Goal: Information Seeking & Learning: Learn about a topic

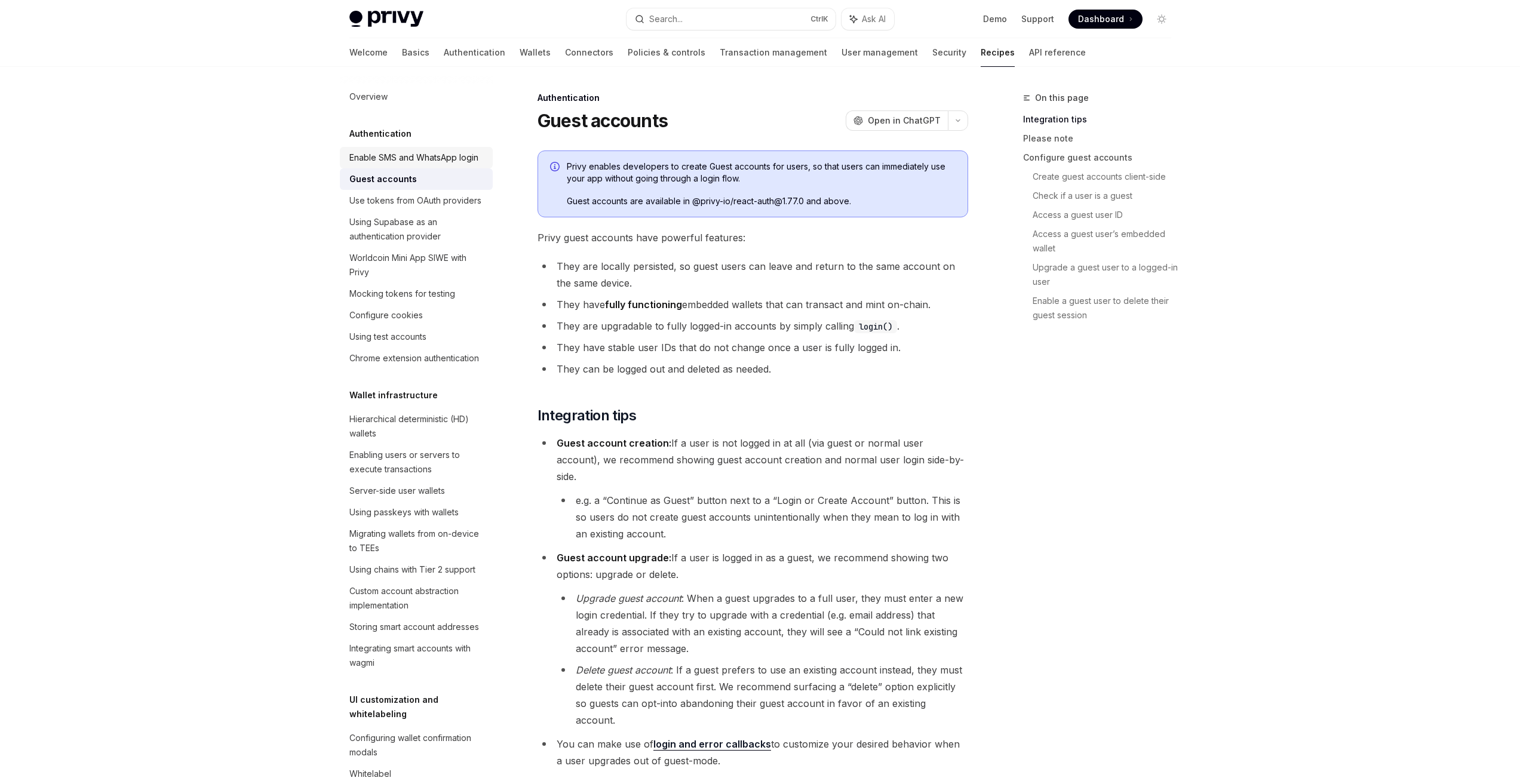
click at [398, 165] on div "Enable SMS and WhatsApp login" at bounding box center [414, 157] width 129 height 14
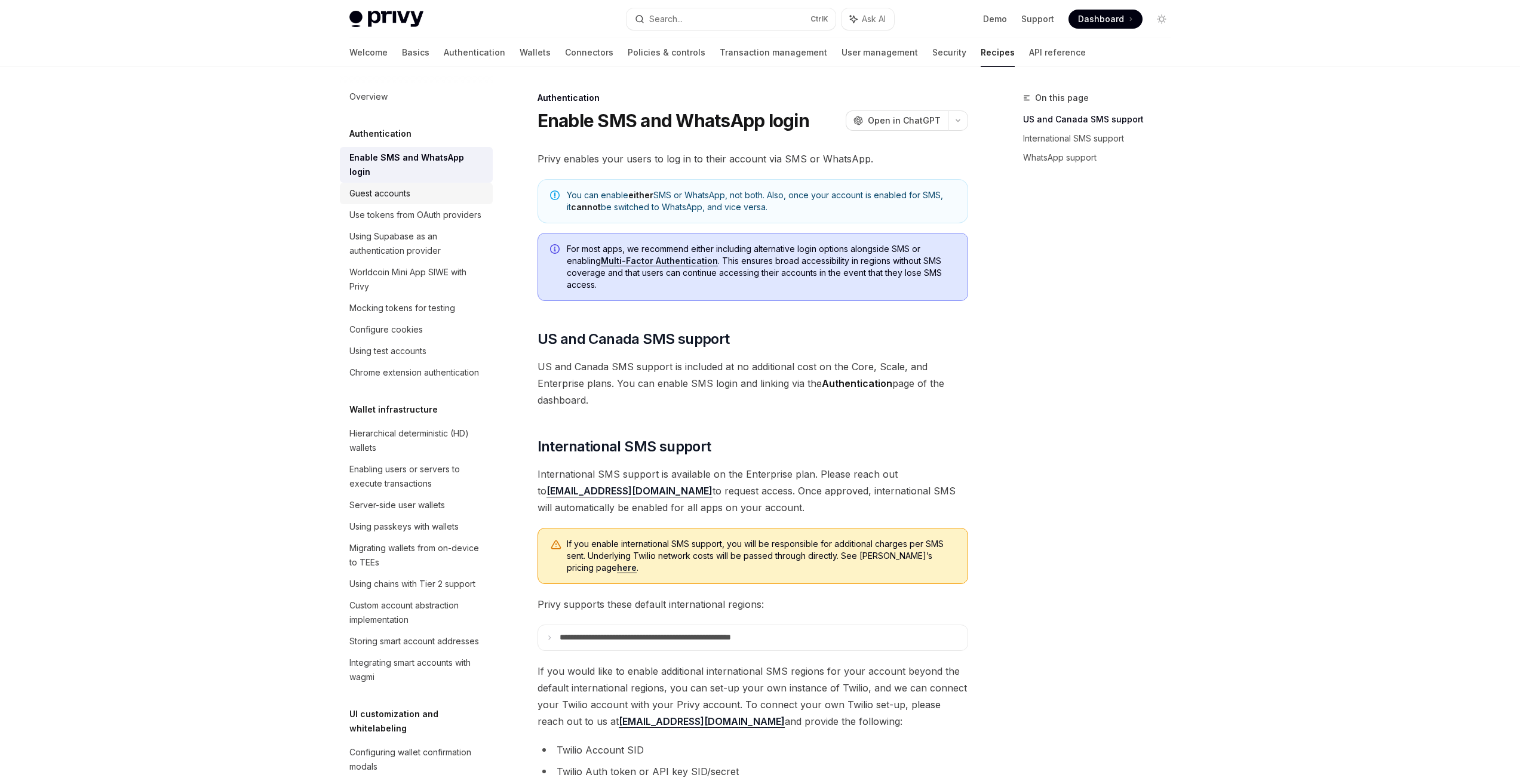
click at [399, 192] on div "Guest accounts" at bounding box center [379, 193] width 61 height 14
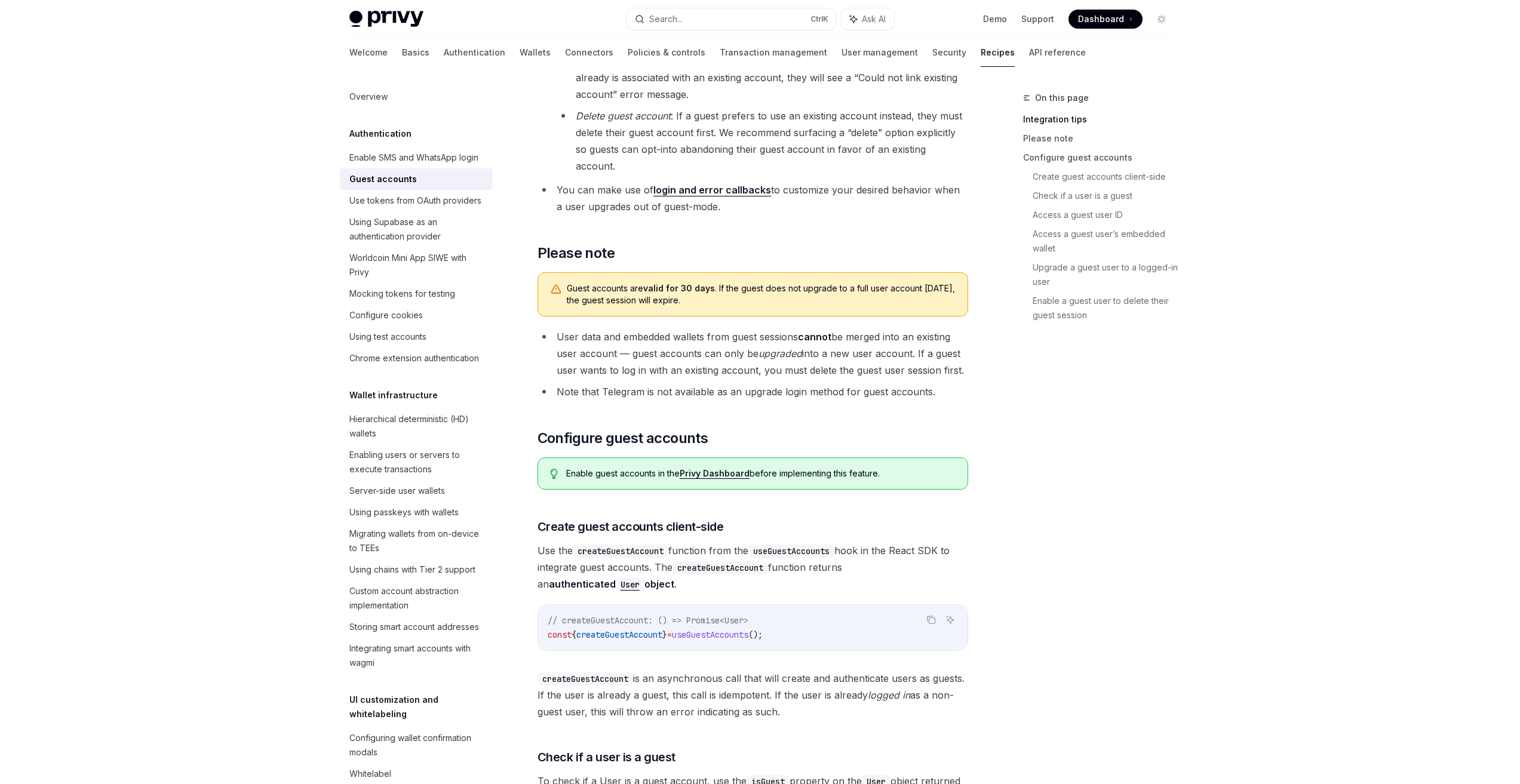
scroll to position [597, 0]
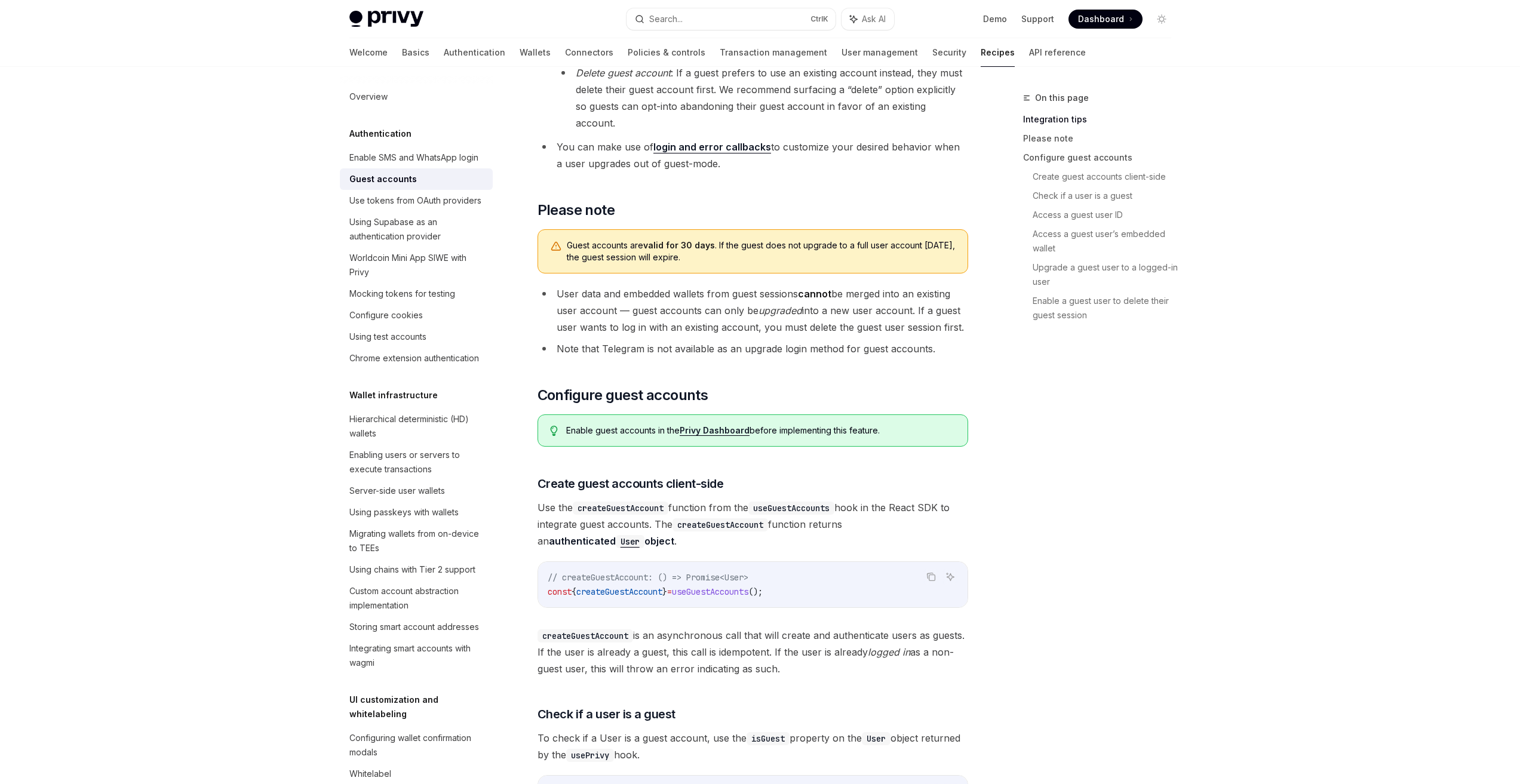
click at [600, 285] on li "User data and embedded wallets from guest sessions cannot be merged into an exi…" at bounding box center [753, 310] width 431 height 50
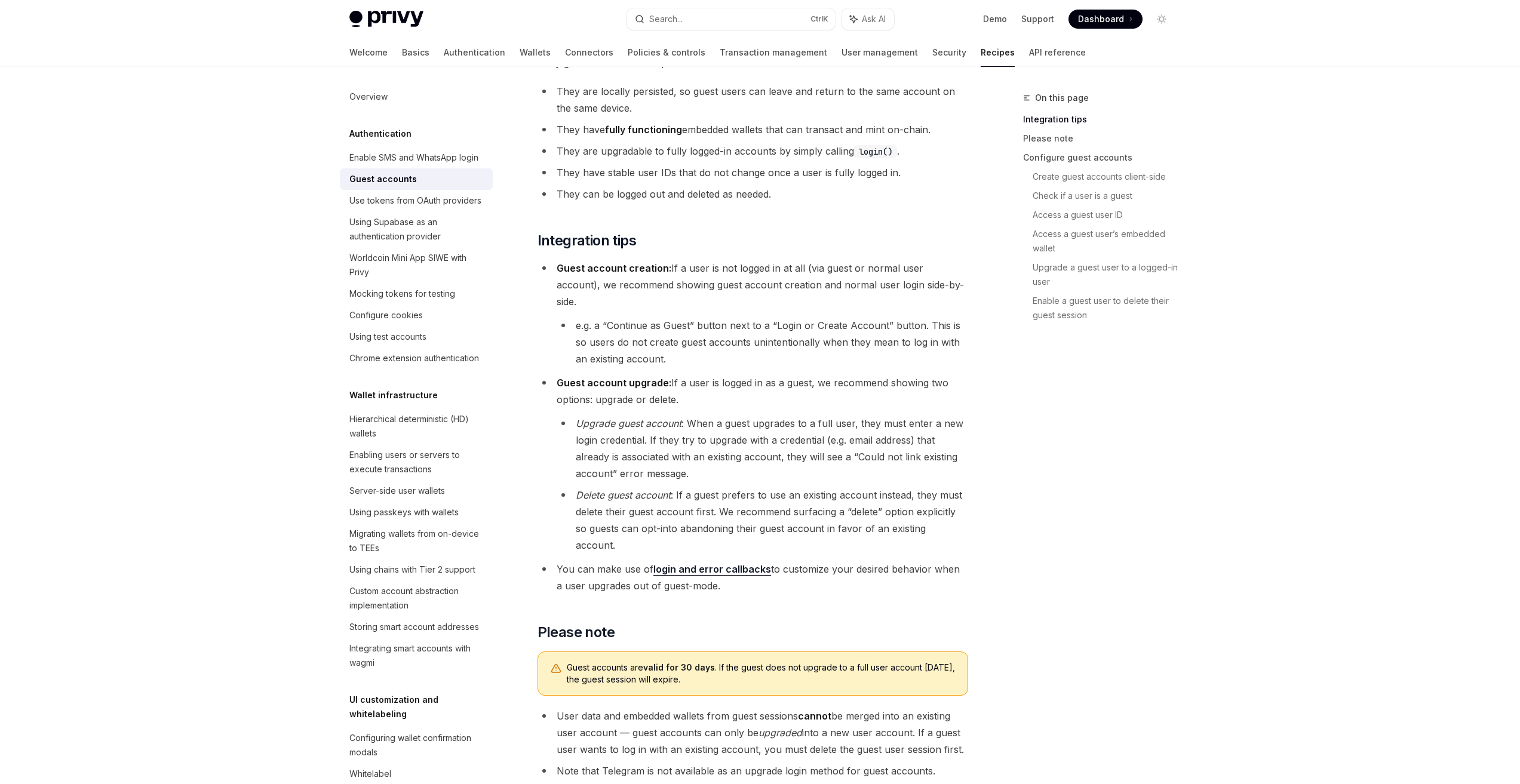
scroll to position [0, 0]
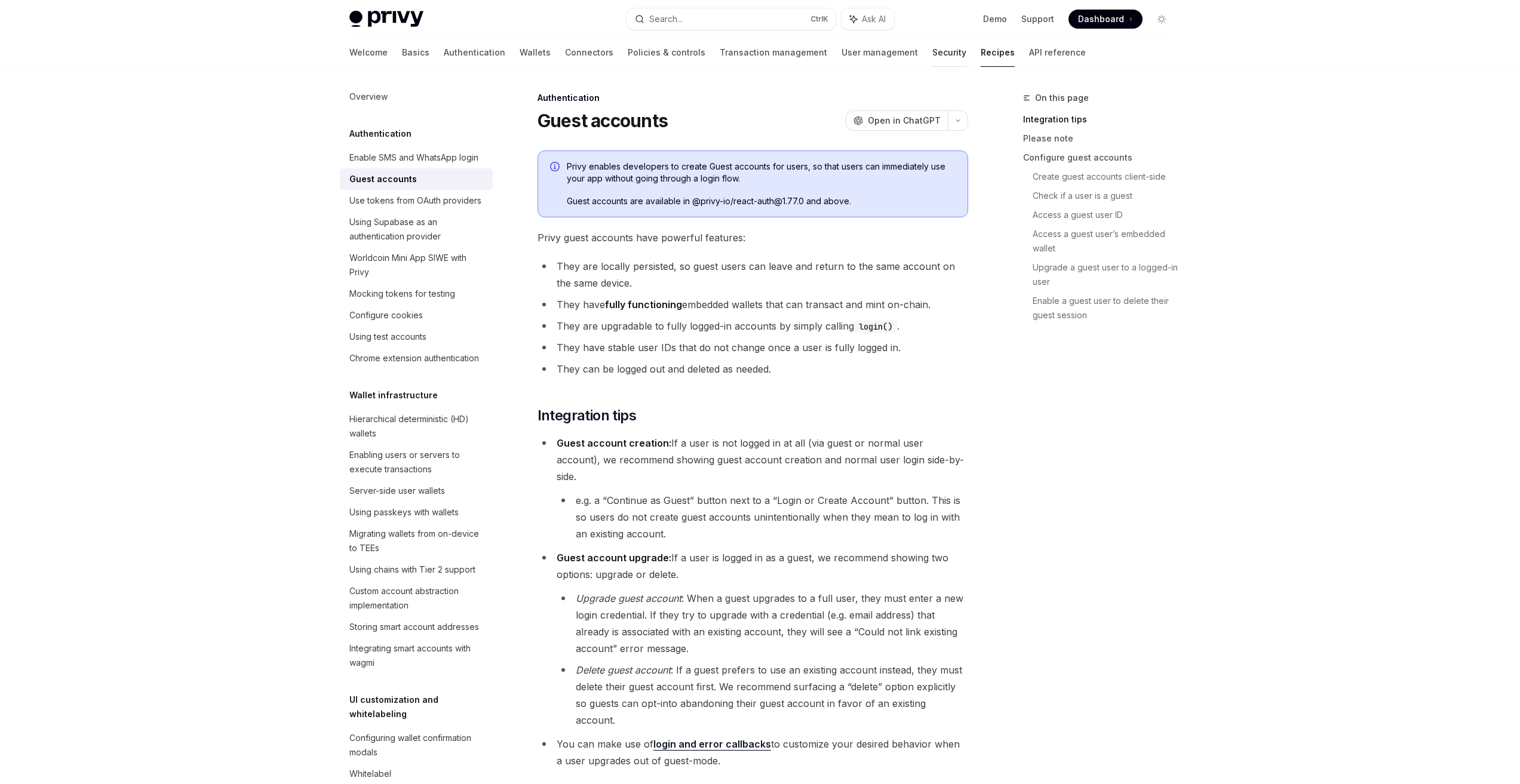
click at [932, 58] on link "Security" at bounding box center [949, 52] width 34 height 29
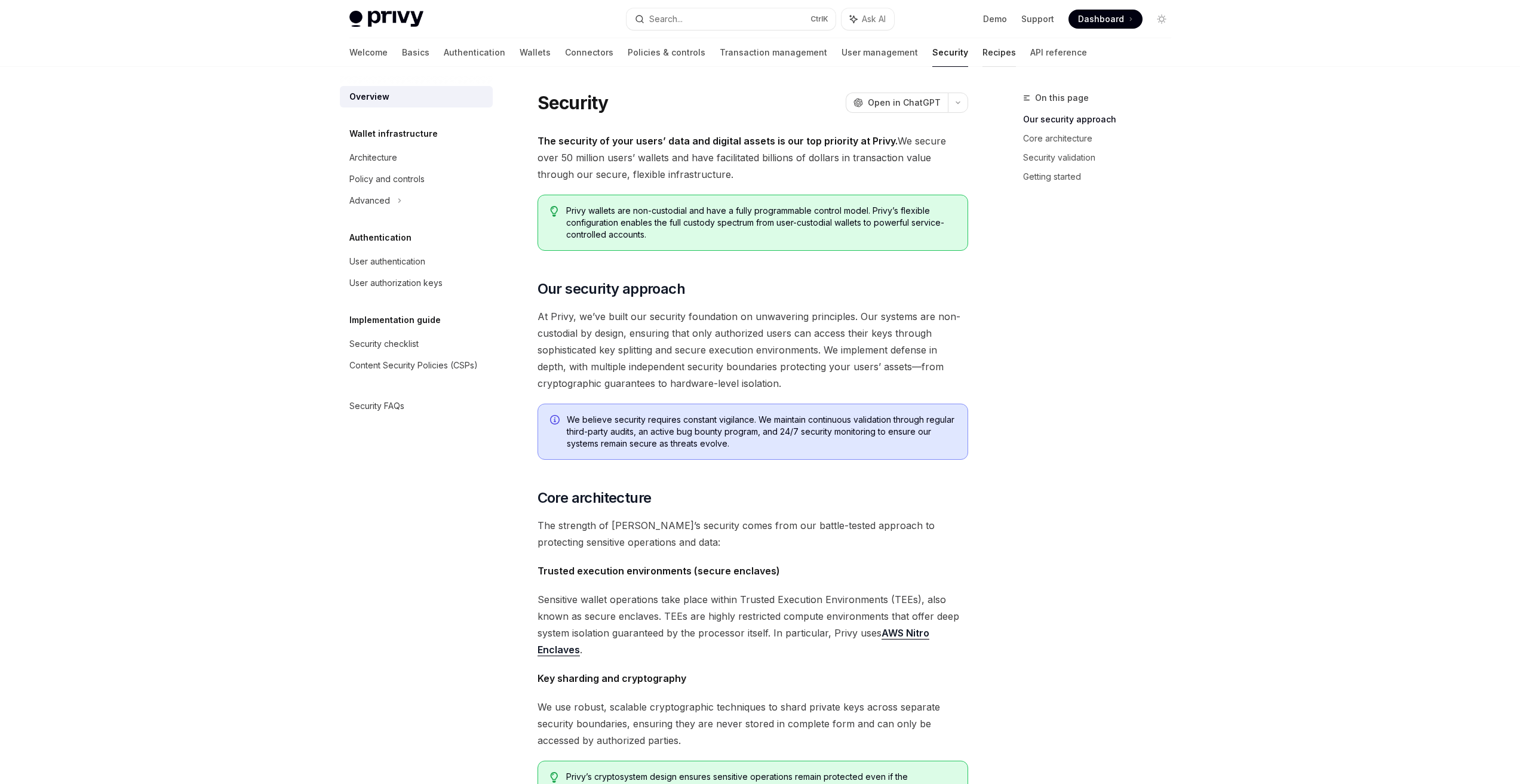
click at [983, 56] on link "Recipes" at bounding box center [999, 52] width 34 height 29
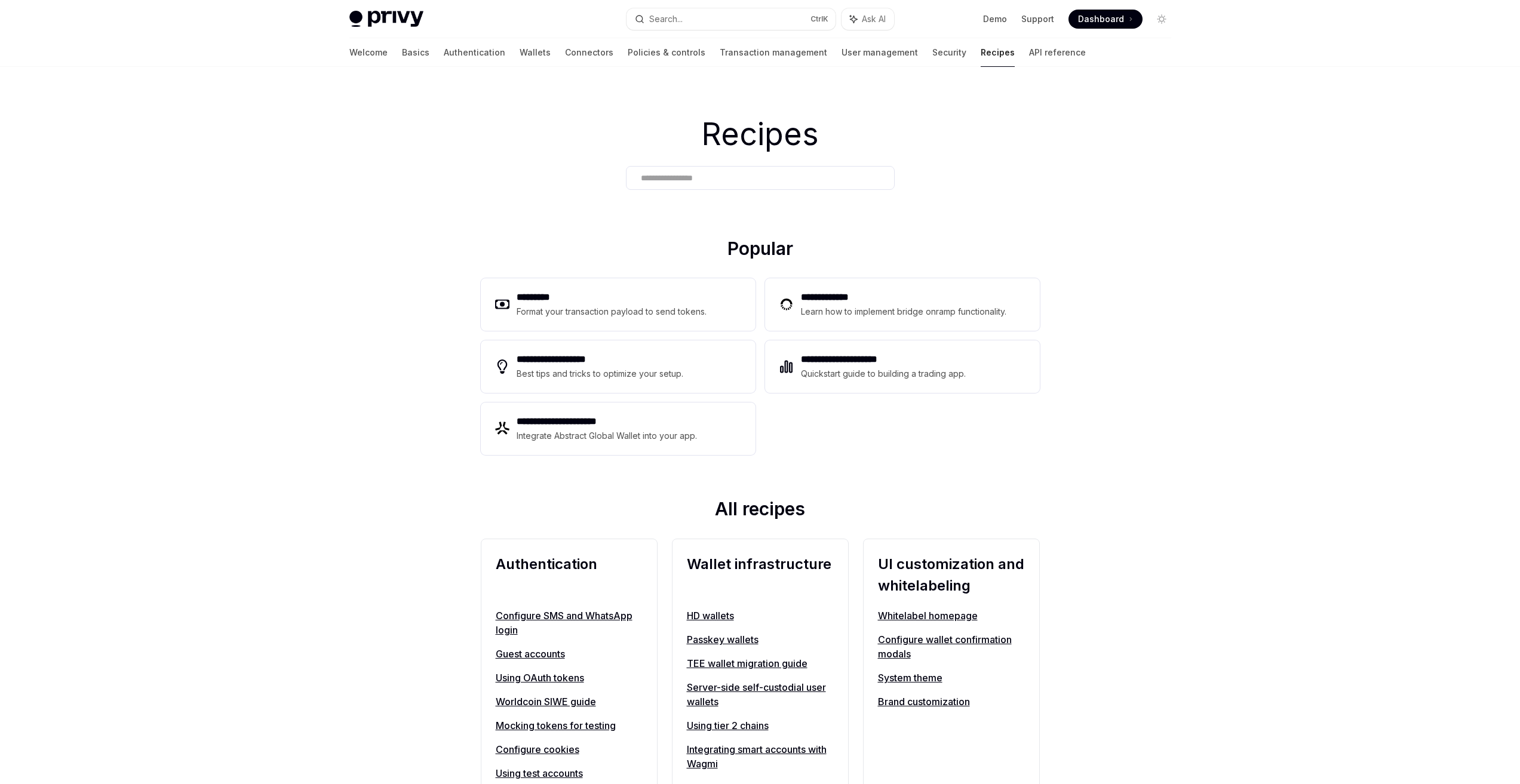
click at [480, 216] on div "Recipes" at bounding box center [760, 152] width 1520 height 171
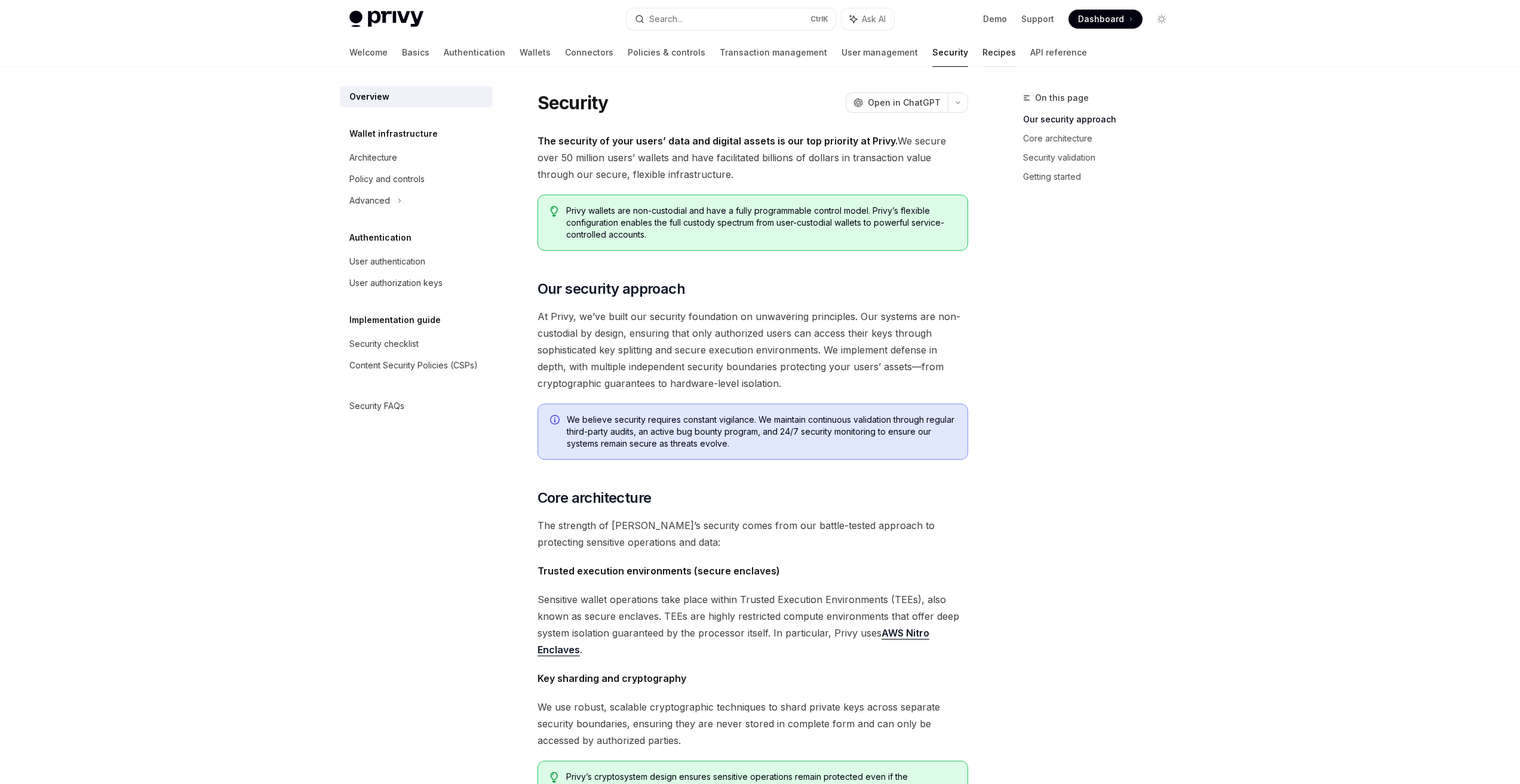
click at [983, 56] on link "Recipes" at bounding box center [999, 52] width 34 height 29
type textarea "*"
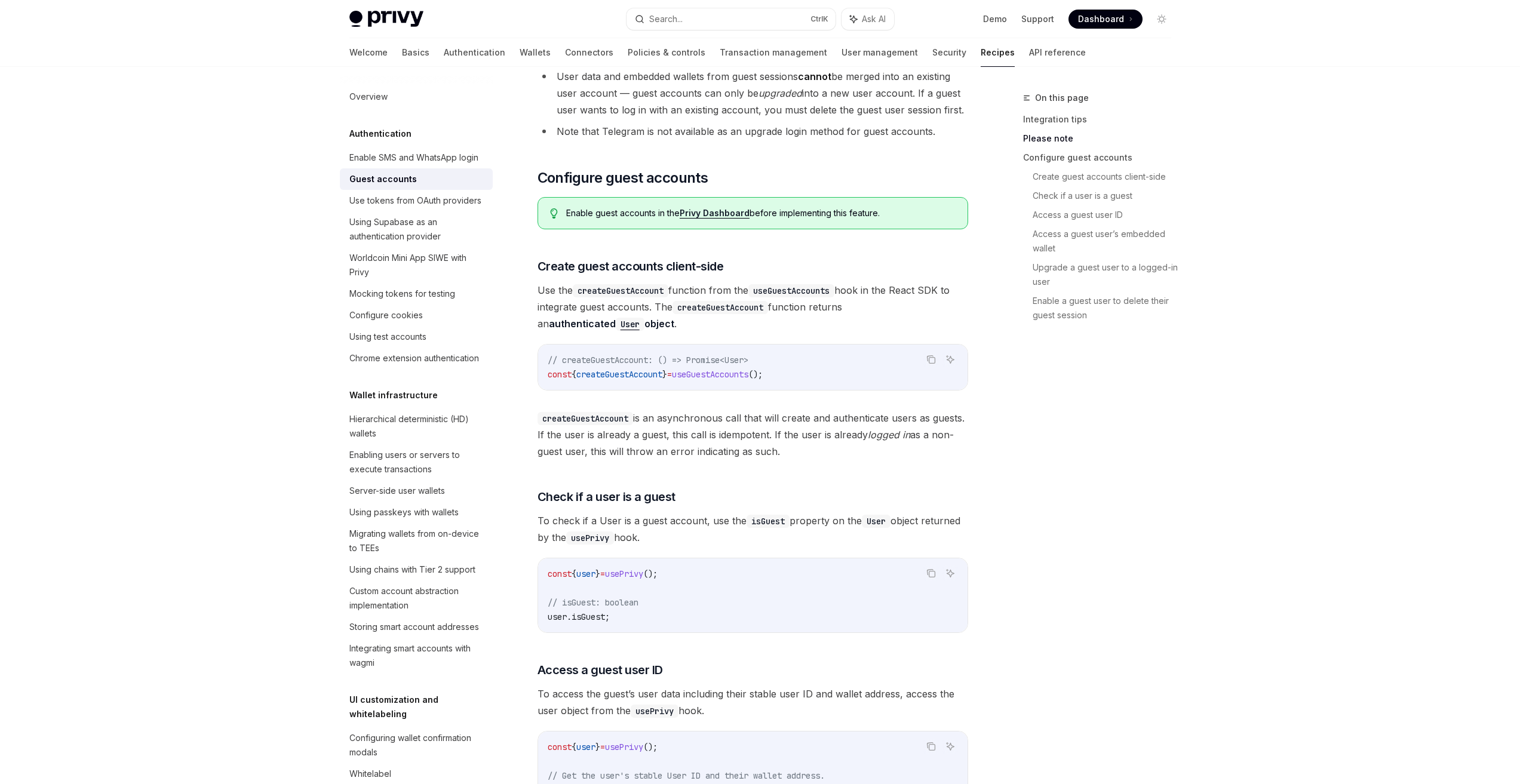
scroll to position [836, 0]
